Goal: Find specific page/section: Find specific page/section

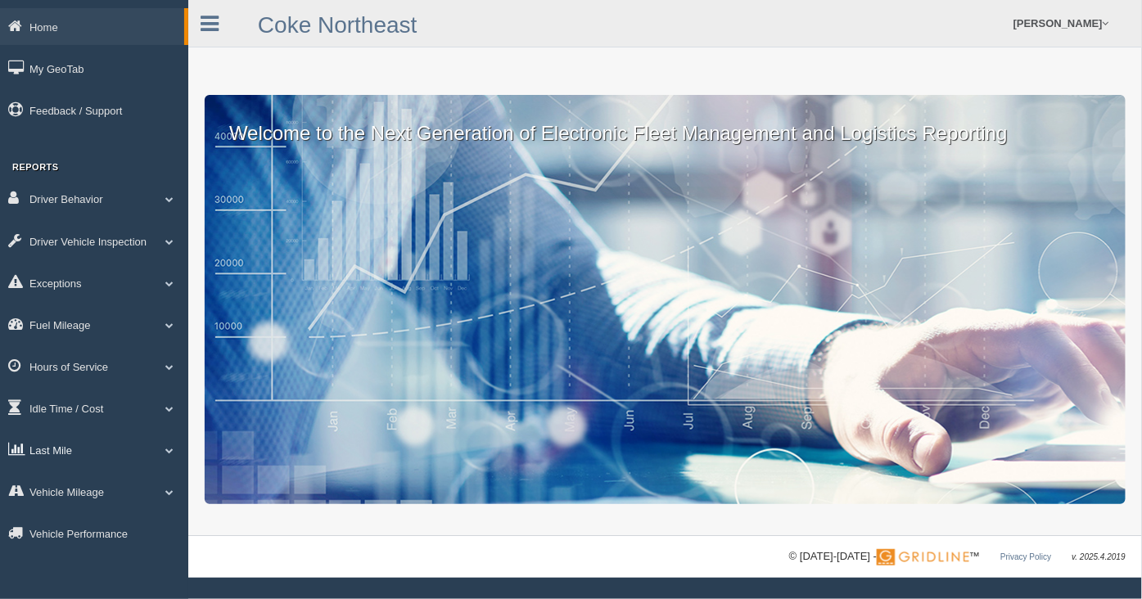
click at [111, 454] on link "Last Mile" at bounding box center [94, 450] width 188 height 37
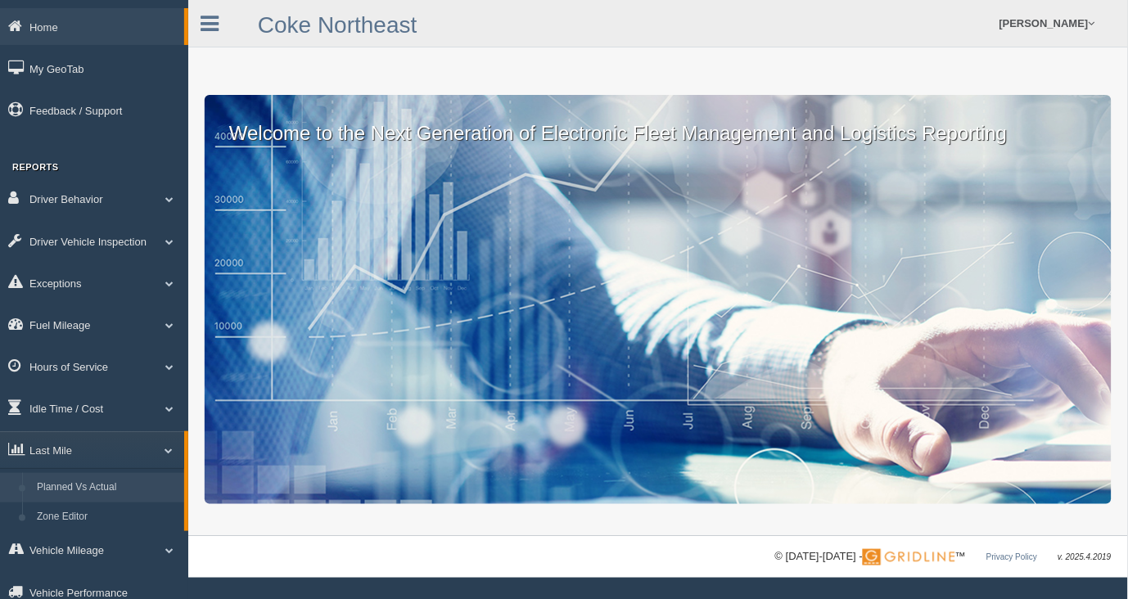
click at [116, 503] on link "Planned Vs Actual" at bounding box center [106, 487] width 155 height 29
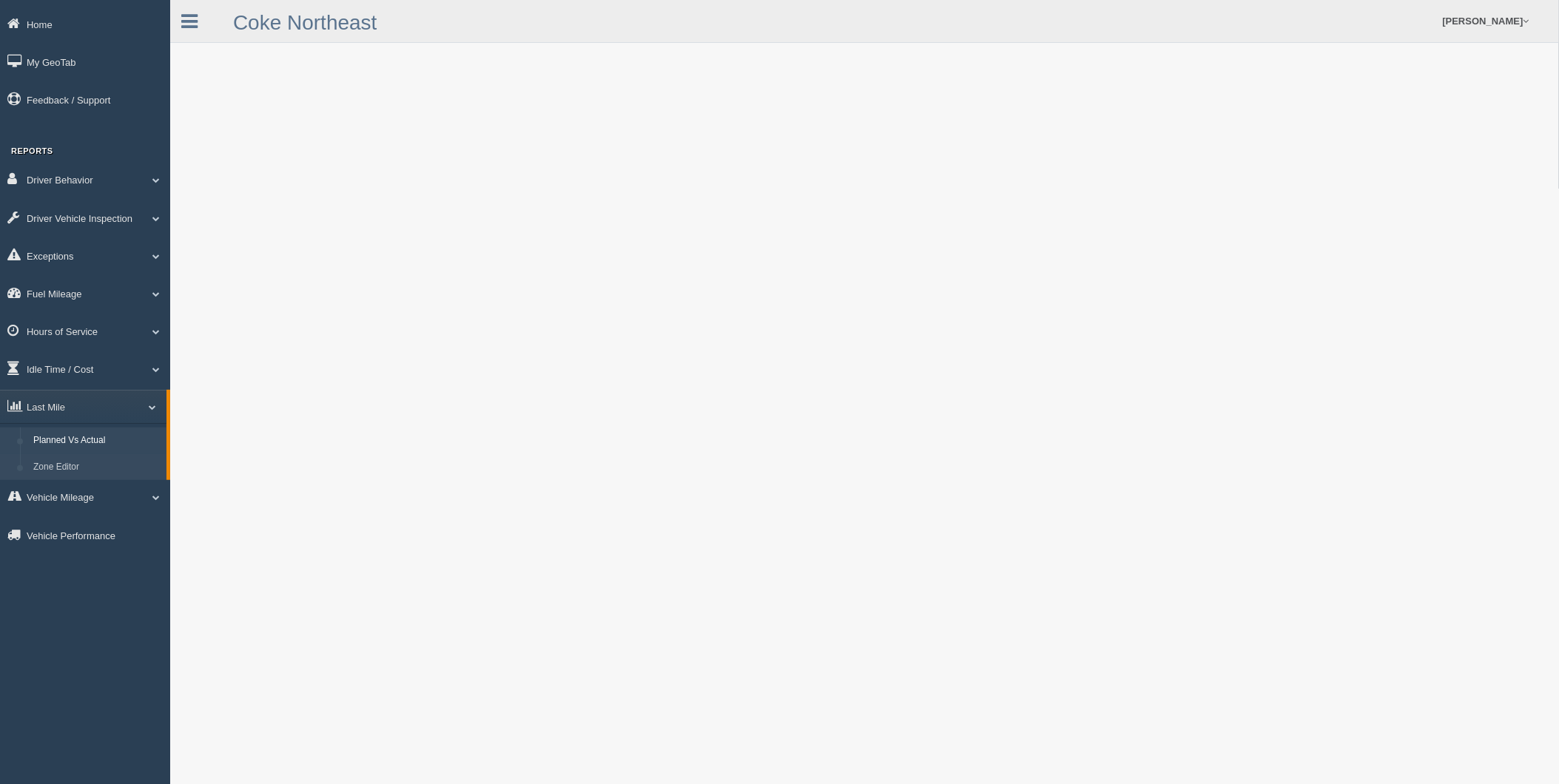
click at [56, 473] on link "Zone Editor" at bounding box center [96, 467] width 140 height 26
